Goal: Communication & Community: Answer question/provide support

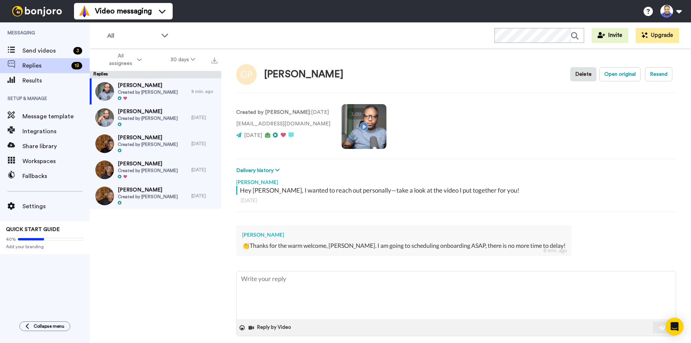
click at [350, 126] on video at bounding box center [364, 126] width 45 height 45
click at [62, 51] on span "Send videos" at bounding box center [46, 50] width 48 height 9
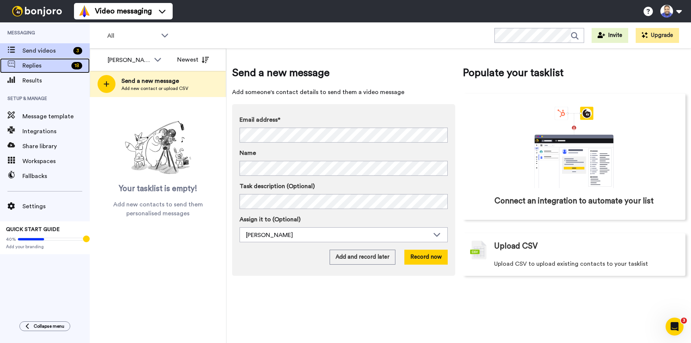
click at [34, 66] on span "Replies" at bounding box center [45, 65] width 46 height 9
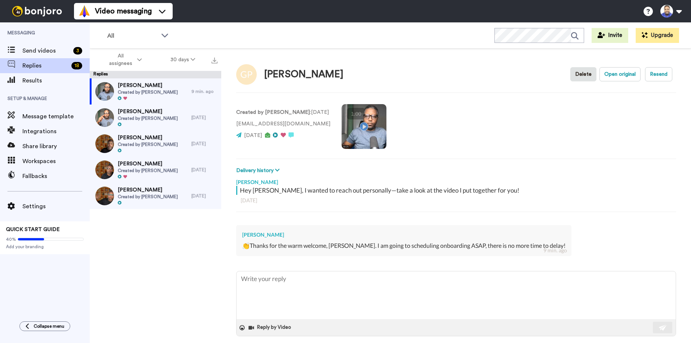
type textarea "x"
type textarea "I"
type textarea "x"
type textarea "I"
type textarea "x"
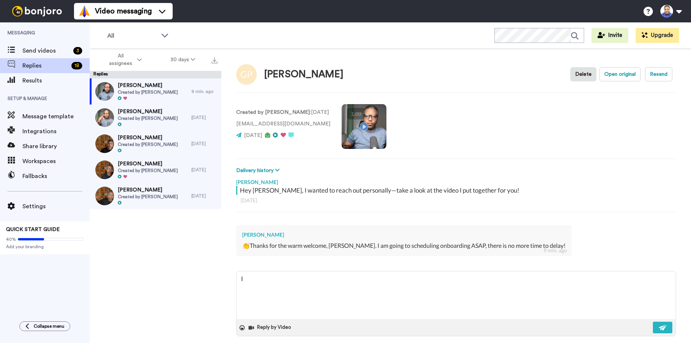
type textarea "I h"
type textarea "x"
type textarea "I ha"
type textarea "x"
type textarea "I hav"
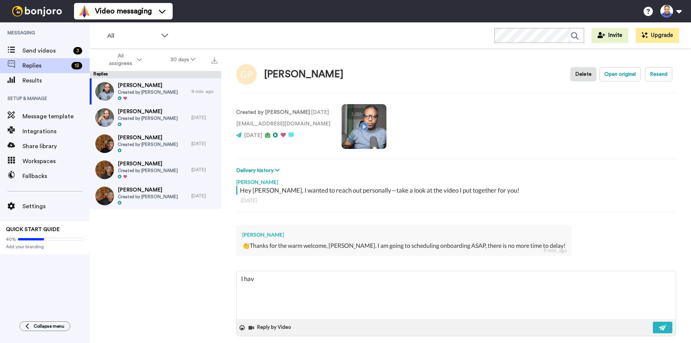
type textarea "x"
type textarea "I have"
type textarea "x"
type textarea "I have"
type textarea "x"
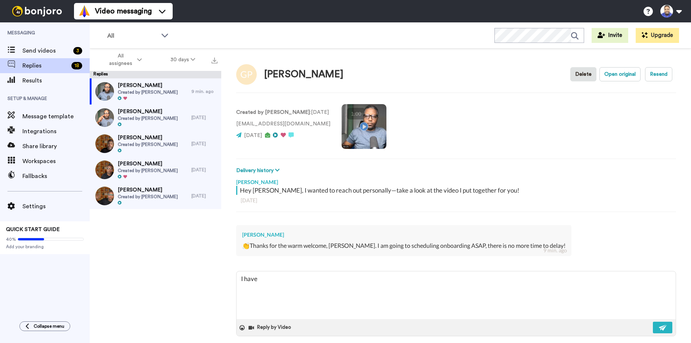
type textarea "I have b"
type textarea "x"
type textarea "I have be"
type textarea "x"
type textarea "I have bee"
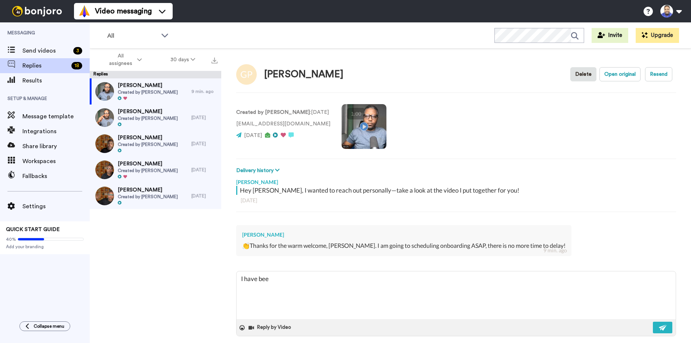
type textarea "x"
type textarea "I have been"
type textarea "x"
type textarea "I have been"
type textarea "x"
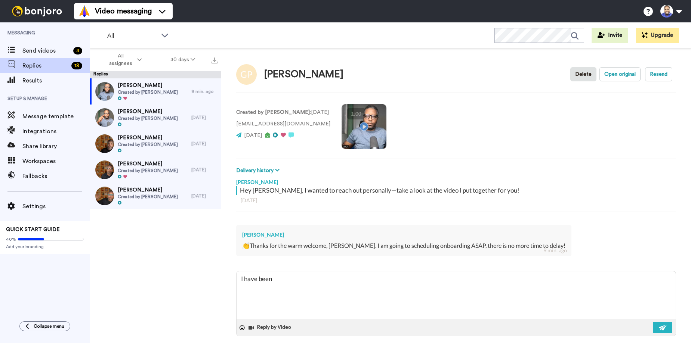
type textarea "I have been w"
type textarea "x"
type textarea "I have been wa"
type textarea "x"
type textarea "I have been wai"
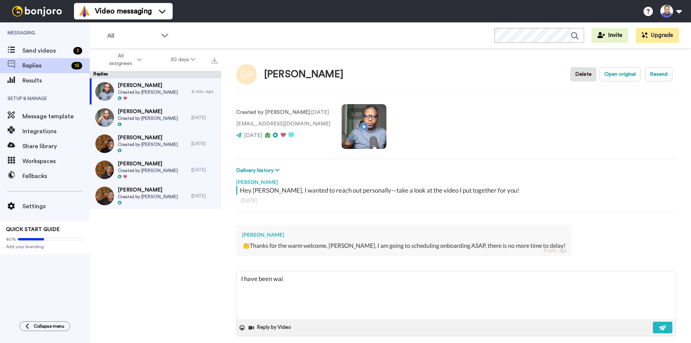
type textarea "x"
type textarea "I have been wait"
type textarea "x"
type textarea "I have been waiti"
type textarea "x"
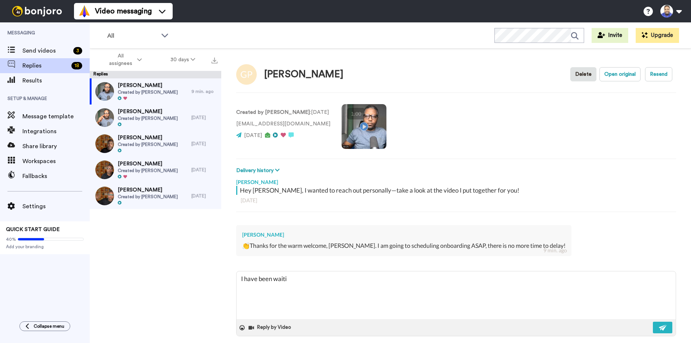
type textarea "I have been waitin"
type textarea "x"
type textarea "I have been waiting"
type textarea "x"
type textarea "I have been waiting"
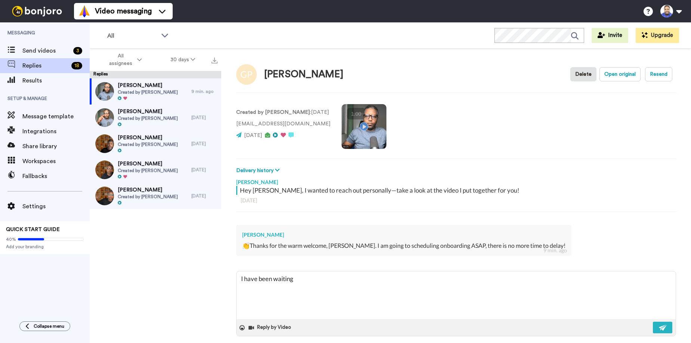
type textarea "x"
type textarea "I have been waiting f"
type textarea "x"
type textarea "I have been waiting fo"
type textarea "x"
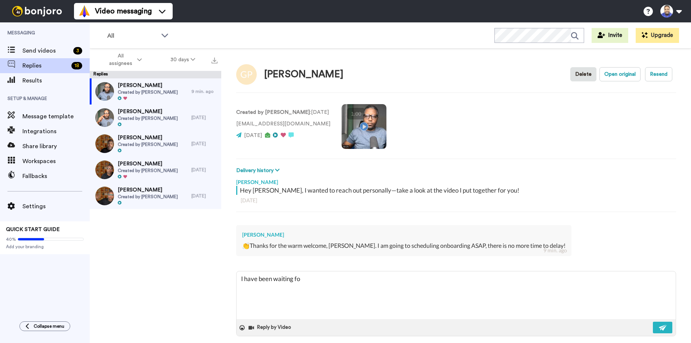
type textarea "I have been waiting for"
type textarea "x"
type textarea "I have been waiting for"
type textarea "x"
type textarea "I have been waiting for y"
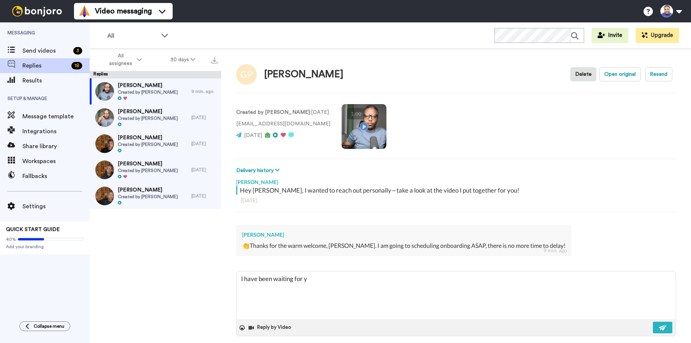
type textarea "x"
type textarea "I have been waiting for yo"
type textarea "x"
type textarea "I have been waiting for you"
type textarea "x"
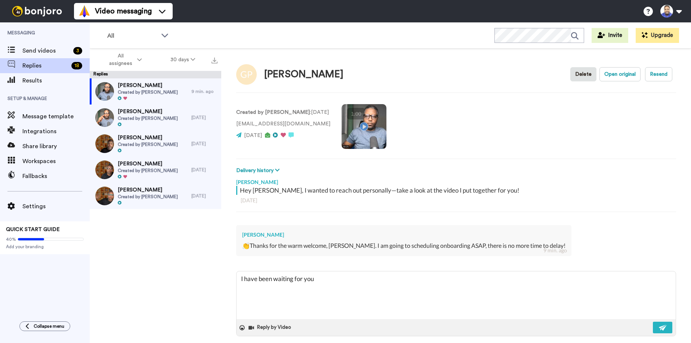
type textarea "I have been waiting for you!"
type textarea "x"
type textarea "I have been waiting for you!!"
type textarea "x"
type textarea "I have been waiting for you!!!"
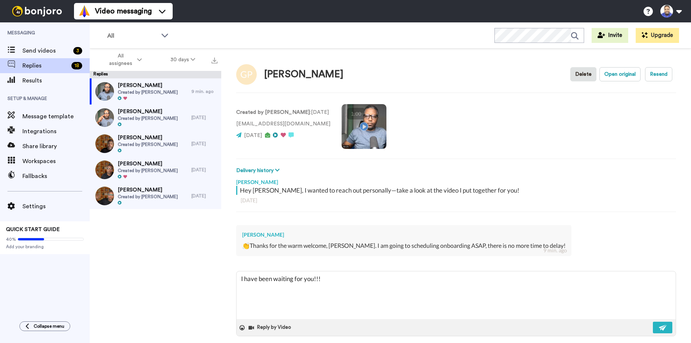
type textarea "x"
type textarea "I have been waiting for you!!!!"
type textarea "x"
type textarea "I have been waiting for you!!!!!"
type textarea "x"
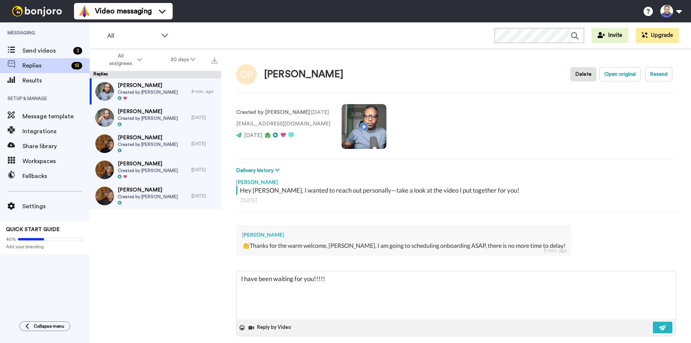
type textarea "I have been waiting for you!!!!!"
type textarea "x"
type textarea "I have been waiting for you!!!!! L"
type textarea "x"
type textarea "I have been waiting for you!!!!! Lo"
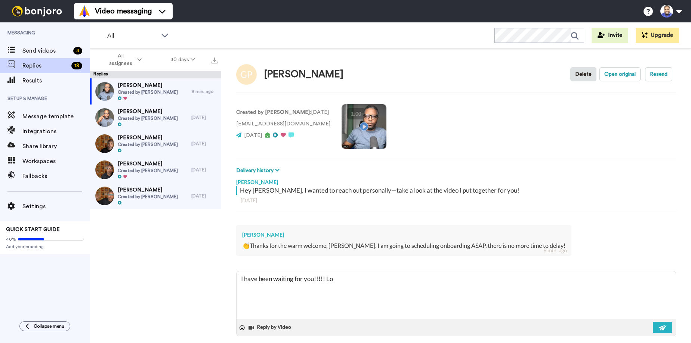
type textarea "x"
type textarea "I have been waiting for you!!!!! Loo"
type textarea "x"
type textarea "I have been waiting for you!!!!! Look"
type textarea "x"
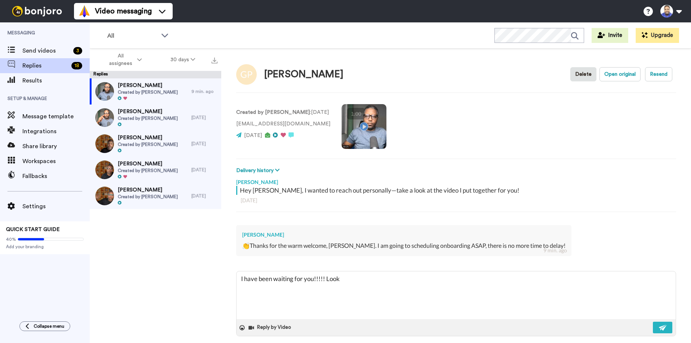
type textarea "I have been waiting for you!!!!! Looki"
type textarea "x"
type textarea "I have been waiting for you!!!!! Lookin"
type textarea "x"
type textarea "I have been waiting for you!!!!! Looking"
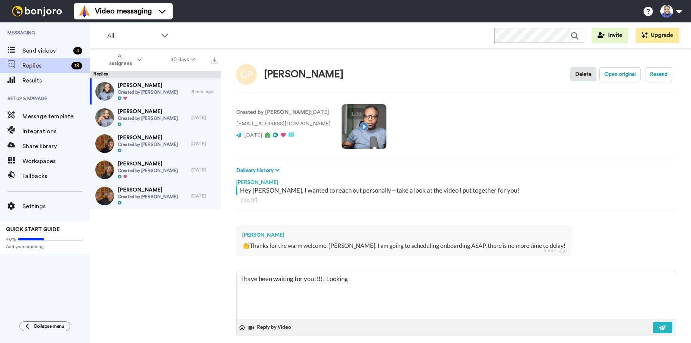
type textarea "x"
type textarea "I have been waiting for you!!!!! Looking"
type textarea "x"
type textarea "I have been waiting for you!!!!! Looking f"
type textarea "x"
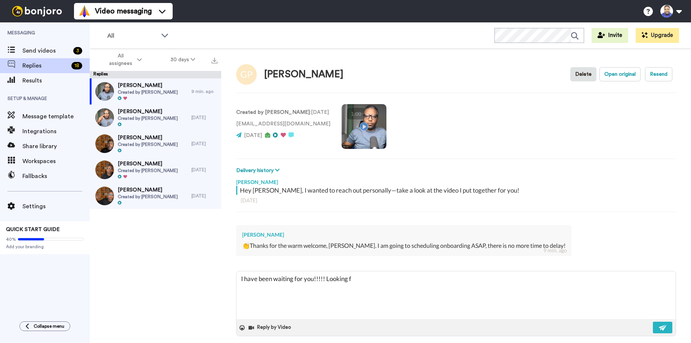
type textarea "I have been waiting for you!!!!! Looking fo"
type textarea "x"
type textarea "I have been waiting for you!!!!! Looking for"
type textarea "x"
type textarea "I have been waiting for you!!!!! Looking forw"
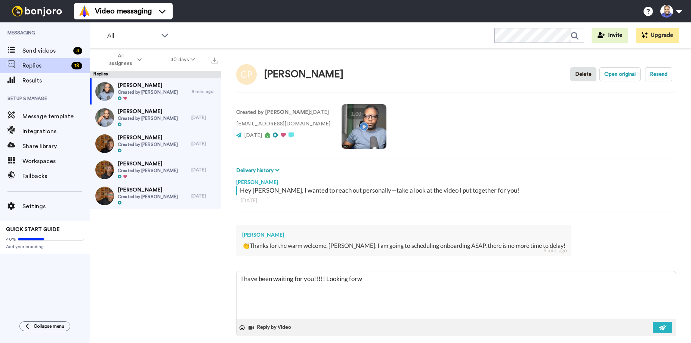
type textarea "x"
type textarea "I have been waiting for you!!!!! Looking forwa"
type textarea "x"
type textarea "I have been waiting for you!!!!! Looking forwar"
type textarea "x"
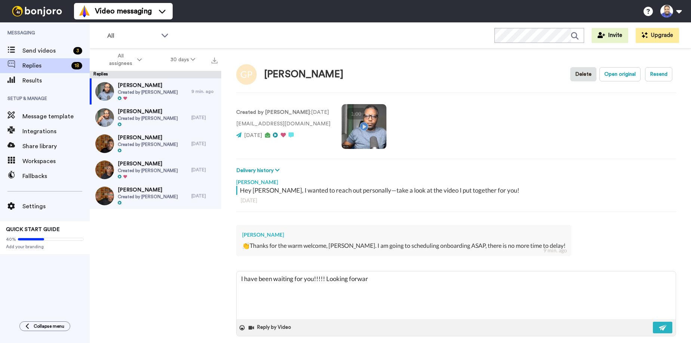
type textarea "I have been waiting for you!!!!! Looking forward"
type textarea "x"
type textarea "I have been waiting for you!!!!! Looking forward"
type textarea "x"
type textarea "I have been waiting for you!!!!! Looking forward t"
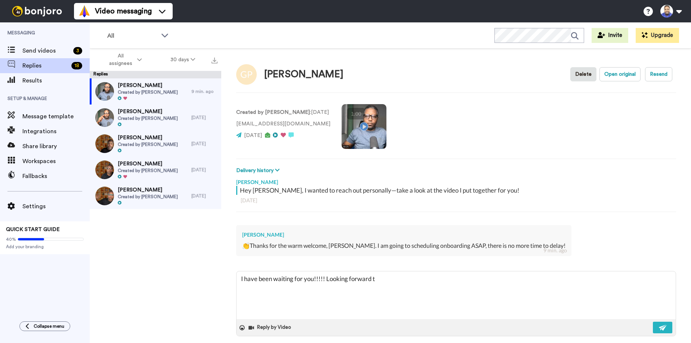
type textarea "x"
type textarea "I have been waiting for you!!!!! Looking forward to"
type textarea "x"
type textarea "I have been waiting for you!!!!! Looking forward to"
type textarea "x"
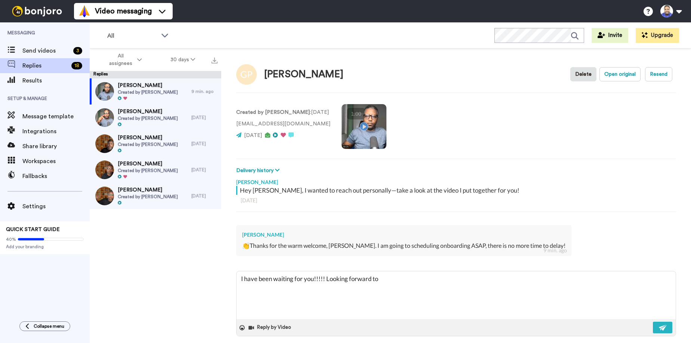
type textarea "I have been waiting for you!!!!! Looking forward to o"
type textarea "x"
type textarea "I have been waiting for you!!!!! Looking forward to ou"
type textarea "x"
type textarea "I have been waiting for you!!!!! Looking forward to our"
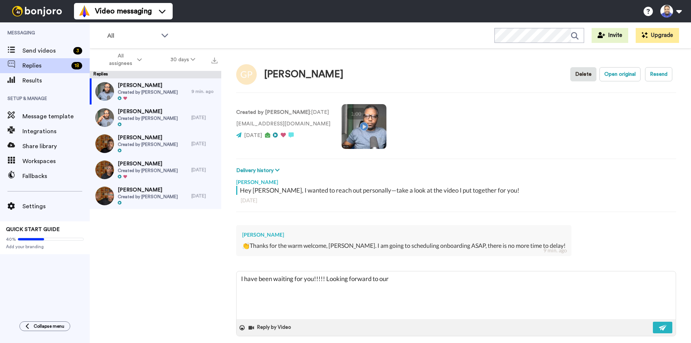
type textarea "x"
type textarea "I have been waiting for you!!!!! Looking forward to our"
type textarea "x"
type textarea "I have been waiting for you!!!!! Looking forward to our m"
type textarea "x"
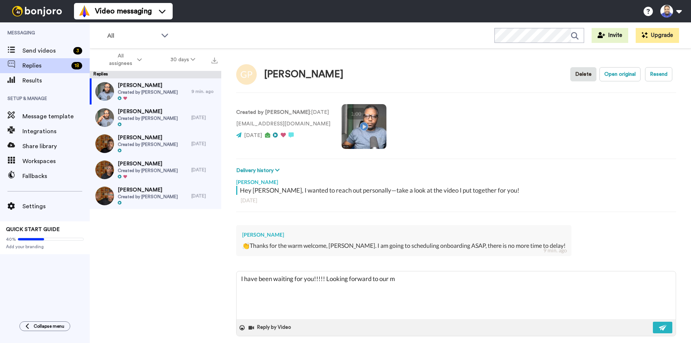
type textarea "I have been waiting for you!!!!! Looking forward to our me"
type textarea "x"
type textarea "I have been waiting for you!!!!! Looking forward to our mee"
type textarea "x"
type textarea "I have been waiting for you!!!!! Looking forward to our meet"
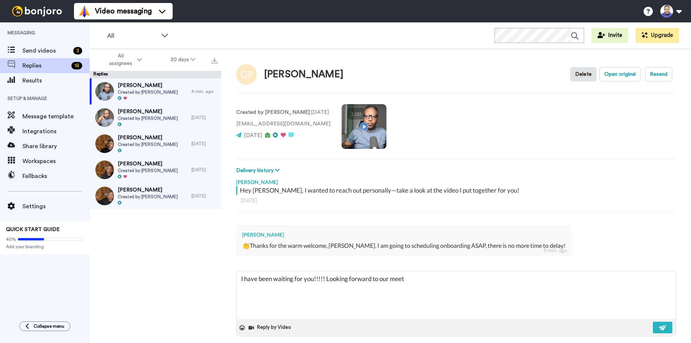
type textarea "x"
type textarea "I have been waiting for you!!!!! Looking forward to our meeti"
type textarea "x"
type textarea "I have been waiting for you!!!!! Looking forward to our meetin"
type textarea "x"
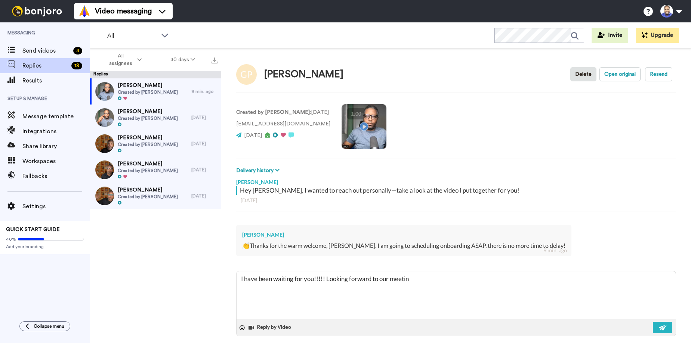
type textarea "I have been waiting for you!!!!! Looking forward to our meeting"
type textarea "x"
type textarea "I have been waiting for you!!!!! Looking forward to our meeting!"
type textarea "x"
type textarea "I have been waiting for you!!!!! Looking forward to our meeting!!"
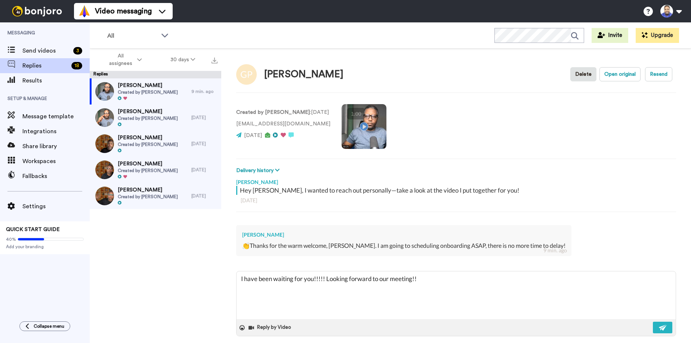
type textarea "x"
type textarea "I have been waiting for you!!!!! Looking forward to our meeting!!!"
type textarea "x"
type textarea "I have been waiting for you!!!!! Looking forward to our meeting!!!!"
type textarea "x"
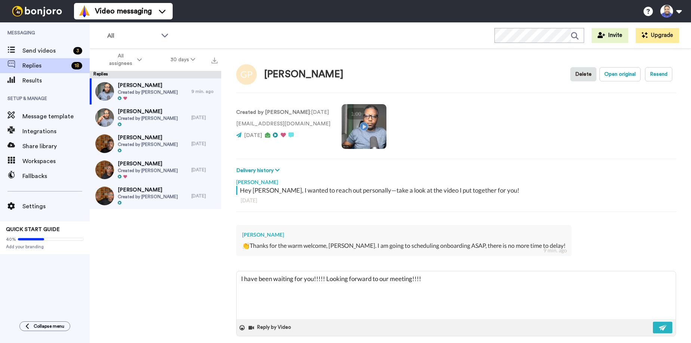
type textarea "I have been waiting for you!!!!! Looking forward to our meeting!!!!"
type textarea "x"
type textarea "I have been waiting for you!!!!! Looking forward to our meeting!!!! W"
type textarea "x"
type textarea "I have been waiting for you!!!!! Looking forward to our meeting!!!! We"
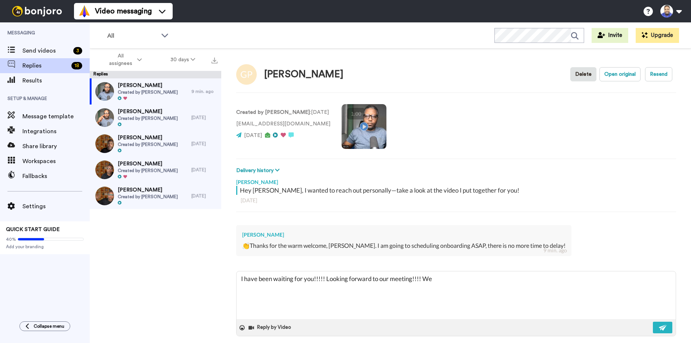
type textarea "x"
type textarea "I have been waiting for you!!!!! Looking forward to our meeting!!!! Wel"
type textarea "x"
type textarea "I have been waiting for you!!!!! Looking forward to our meeting!!!! Welc"
type textarea "x"
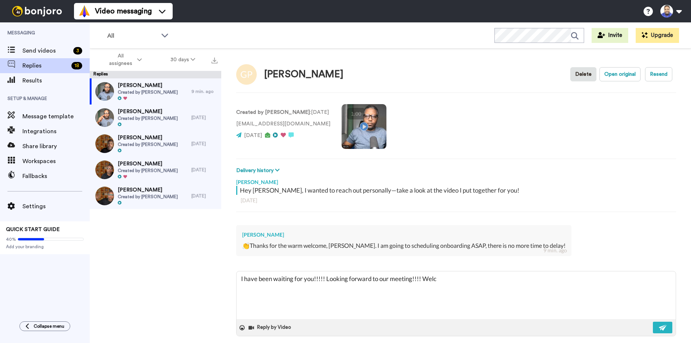
type textarea "I have been waiting for you!!!!! Looking forward to our meeting!!!! Welco"
type textarea "x"
type textarea "I have been waiting for you!!!!! Looking forward to our meeting!!!! Welcom"
type textarea "x"
type textarea "I have been waiting for you!!!!! Looking forward to our meeting!!!! Welcome"
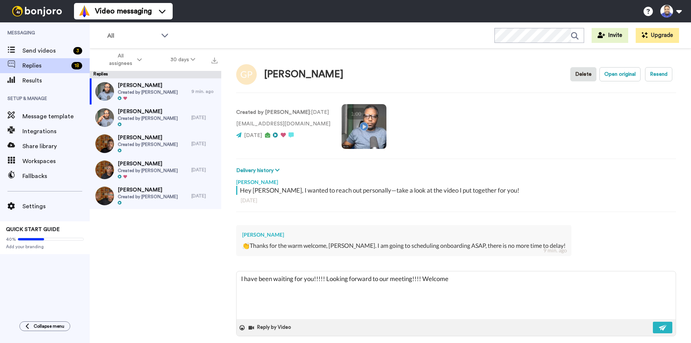
type textarea "x"
type textarea "I have been waiting for you!!!!! Looking forward to our meeting!!!! Welcome!"
type textarea "x"
type textarea "I have been waiting for you!!!!! Looking forward to our meeting!!!! Welcome!!"
type textarea "x"
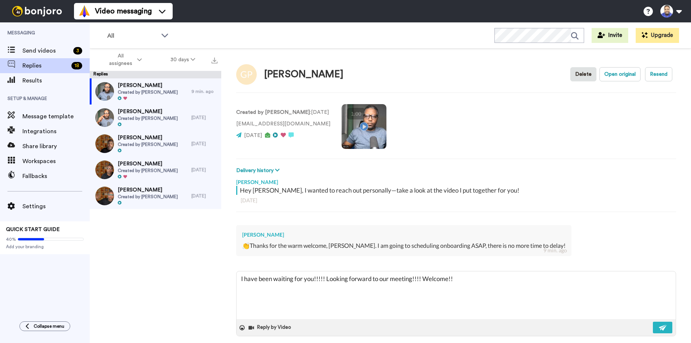
type textarea "I have been waiting for you!!!!! Looking forward to our meeting!!!! Welcome!!!"
type textarea "x"
type textarea "I have been waiting for you!!!!! Looking forward to our meeting!!!! Welcome!!!!"
click at [241, 280] on textarea "I have been waiting for you!!!!! Looking forward to our meeting!!!! Welcome!!!!" at bounding box center [456, 296] width 439 height 48
type textarea "x"
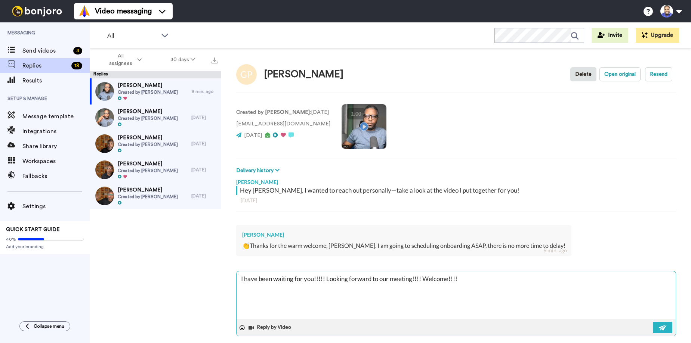
type textarea "GI have been waiting for you!!!!! Looking forward to our meeting!!!! Welcome!!!!"
type textarea "x"
type textarea "GiI have been waiting for you!!!!! Looking forward to our meeting!!!! Welcome!!…"
type textarea "x"
type textarea "[PERSON_NAME] have been waiting for you!!!!! Looking forward to our meeting!!!!…"
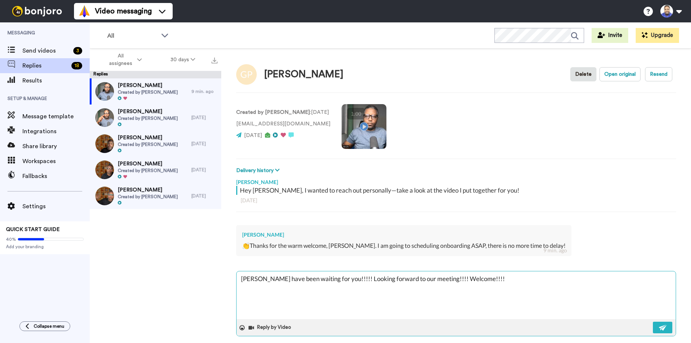
type textarea "x"
type textarea "GiseI have been waiting for you!!!!! Looking forward to our meeting!!!! Welcome…"
type textarea "x"
type textarea "[PERSON_NAME] have been waiting for you!!!!! Looking forward to our meeting!!!!…"
type textarea "x"
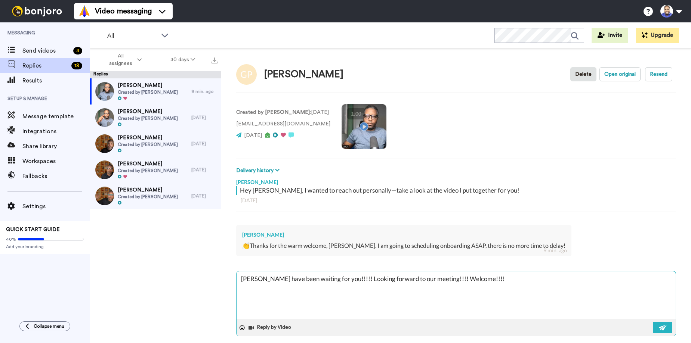
type textarea "[PERSON_NAME] have been waiting for you!!!!! Looking forward to our meeting!!!!…"
type textarea "x"
type textarea "[PERSON_NAME] have been waiting for you!!!!! Looking forward to our meeting!!!!…"
type textarea "x"
type textarea "[PERSON_NAME]!I have been waiting for you!!!!! Looking forward to our meeting!!…"
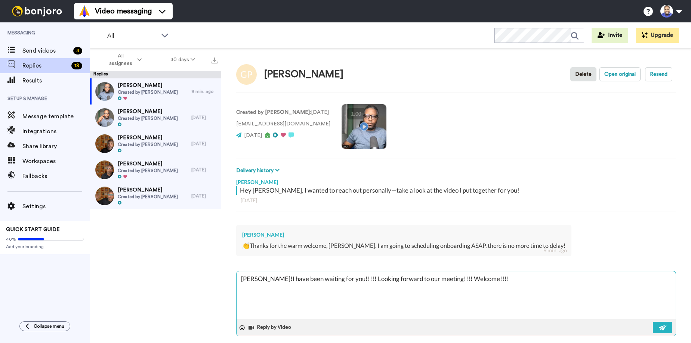
type textarea "x"
type textarea "[PERSON_NAME]!!I have been waiting for you!!!!! Looking forward to our meeting!…"
type textarea "x"
type textarea "[PERSON_NAME]!!!I have been waiting for you!!!!! Looking forward to our meeting…"
type textarea "x"
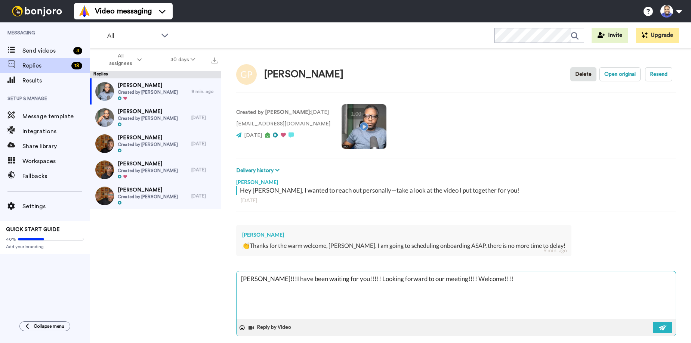
type textarea "[PERSON_NAME]!!!!I have been waiting for you!!!!! Looking forward to our meetin…"
type textarea "x"
type textarea "[PERSON_NAME]!!!! I have been waiting for you!!!!! Looking forward to our meeti…"
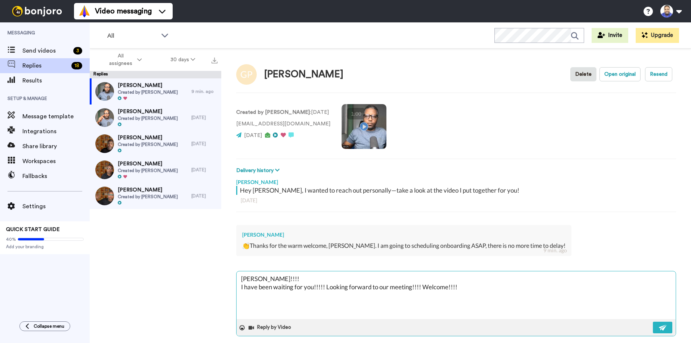
click at [421, 287] on textarea "[PERSON_NAME]!!!! I have been waiting for you!!!!! Looking forward to our meeti…" at bounding box center [456, 296] width 439 height 48
type textarea "x"
type textarea "[PERSON_NAME]!!!! I have been waiting for you!!!!! Looking forward to our meeti…"
click at [326, 286] on textarea "[PERSON_NAME]!!!! I have been waiting for you!!!!! Looking forward to our meeti…" at bounding box center [456, 296] width 439 height 48
type textarea "x"
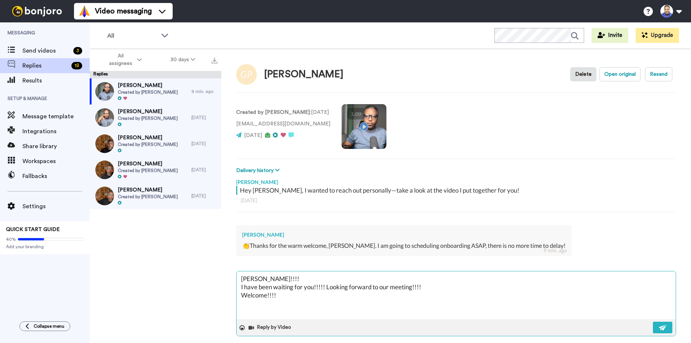
type textarea "[PERSON_NAME]!!!! I have been waiting for you!!!!! Looking forward to our meeti…"
click at [336, 296] on textarea "[PERSON_NAME]!!!! I have been waiting for you!!!!! Looking forward to our meeti…" at bounding box center [456, 296] width 439 height 48
type textarea "x"
type textarea "[PERSON_NAME]!!!! I have been waiting for you!!!!! Looking forward to our meeti…"
type textarea "x"
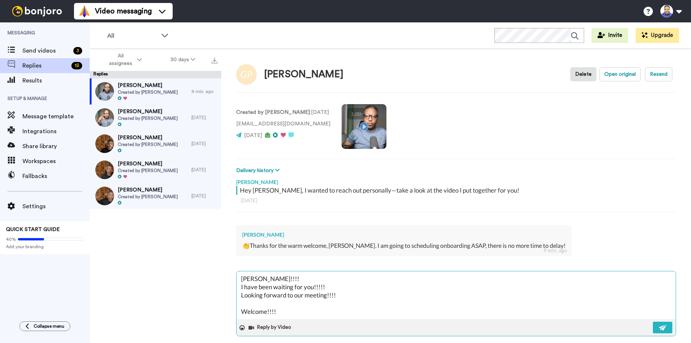
type textarea "[PERSON_NAME]!!!! I have been waiting for you!!!!! Looking forward to our meeti…"
type textarea "x"
type textarea "[PERSON_NAME]!!!! I have been waiting for you!!!!! Looking forward to our meeti…"
type textarea "x"
type textarea "[PERSON_NAME]!!!! I have been waiting for you!!!!! Looking forward to our meeti…"
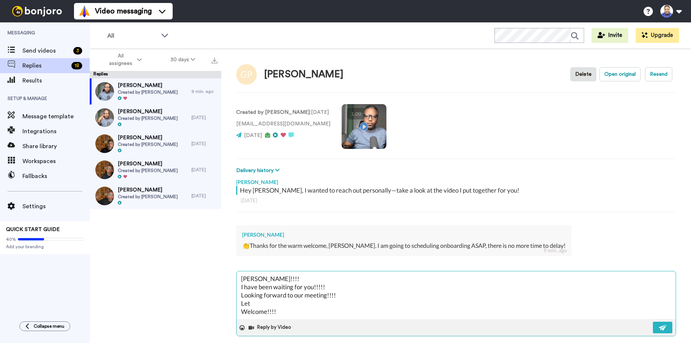
type textarea "x"
type textarea "[PERSON_NAME]!!!! I have been waiting for you!!!!! Looking forward to our meeti…"
type textarea "x"
type textarea "[PERSON_NAME]!!!! I have been waiting for you!!!!! Looking forward to our meeti…"
type textarea "x"
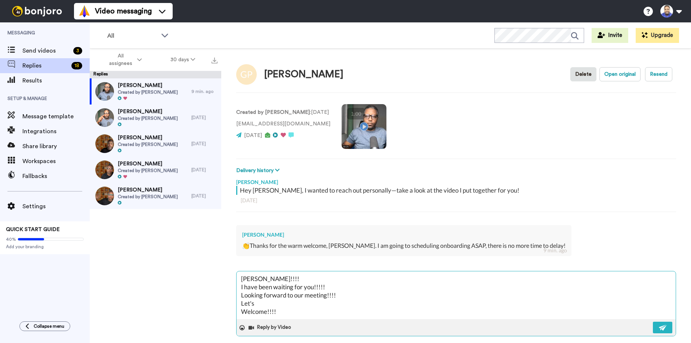
type textarea "[PERSON_NAME]!!!! I have been waiting for you!!!!! Looking forward to our meeti…"
drag, startPoint x: 289, startPoint y: 303, endPoint x: 238, endPoint y: 302, distance: 50.8
click at [238, 302] on textarea "[PERSON_NAME]!!!! I have been waiting for you!!!!! Looking forward to our meeti…" at bounding box center [456, 296] width 439 height 48
drag, startPoint x: 326, startPoint y: 287, endPoint x: 239, endPoint y: 287, distance: 86.7
click at [239, 287] on textarea "[PERSON_NAME]!!!! I have been waiting for you!!!!! Looking forward to our meeti…" at bounding box center [456, 296] width 439 height 48
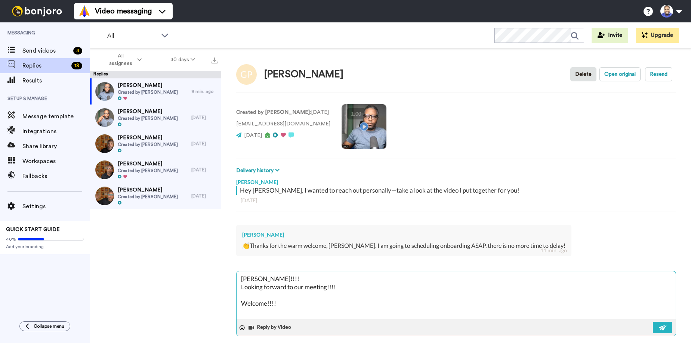
click at [247, 296] on textarea "[PERSON_NAME]!!!! Looking forward to our meeting!!!! Welcome!!!!" at bounding box center [456, 296] width 439 height 48
click at [241, 286] on textarea "[PERSON_NAME]!!!! Looking forward to our meeting!!!! Welcome!!!!" at bounding box center [456, 296] width 439 height 48
paste textarea "Let's get it done!"
click at [243, 302] on textarea "[PERSON_NAME]!!!! Let's get it done! Looking forward to our meeting!!!! Welcome…" at bounding box center [456, 296] width 439 height 48
click at [275, 305] on textarea "[PERSON_NAME]!!!! Let's get it done! Looking forward to our meeting!!!! Welcome…" at bounding box center [456, 296] width 439 height 48
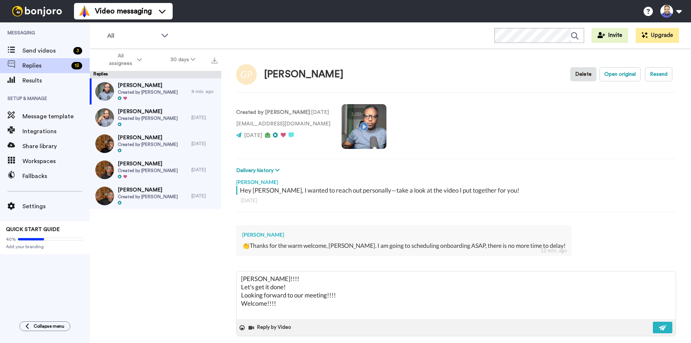
drag, startPoint x: 330, startPoint y: 73, endPoint x: 262, endPoint y: 76, distance: 67.7
click at [262, 76] on div "[PERSON_NAME] Delete Open original Resend" at bounding box center [456, 75] width 440 height 22
copy div "[PERSON_NAME]"
